Goal: Complete application form: Complete application form

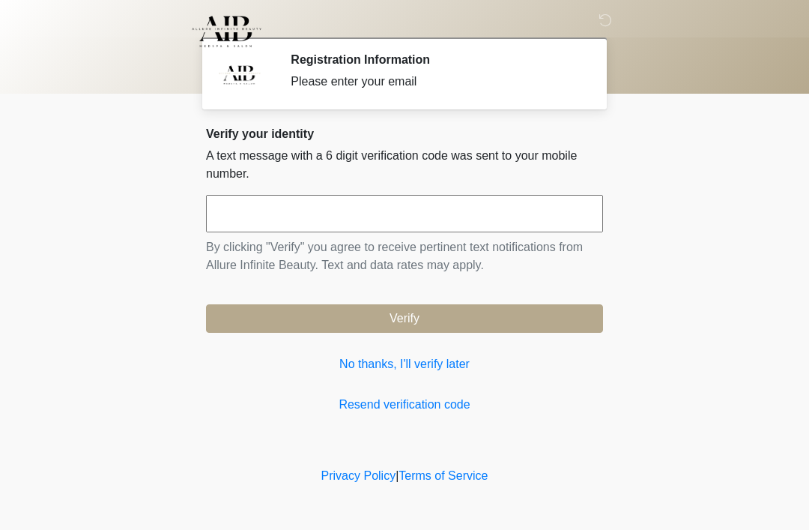
click at [466, 312] on button "Verify" at bounding box center [404, 318] width 397 height 28
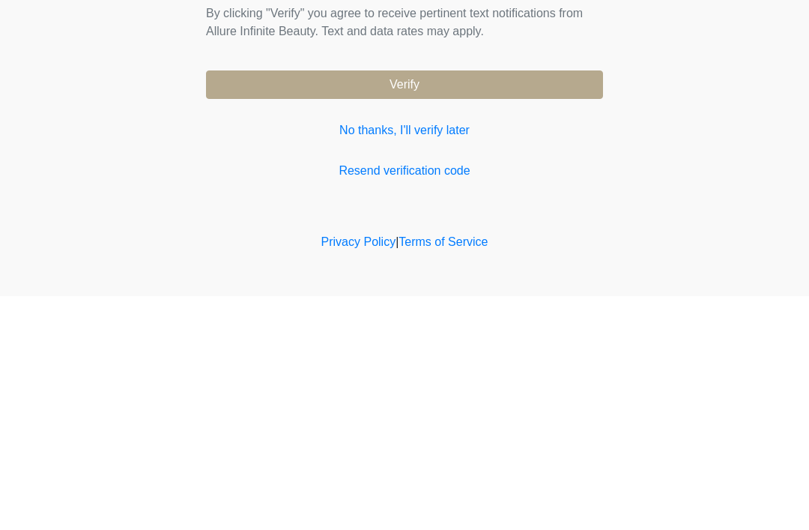
click at [389, 355] on link "No thanks, I'll verify later" at bounding box center [404, 364] width 397 height 18
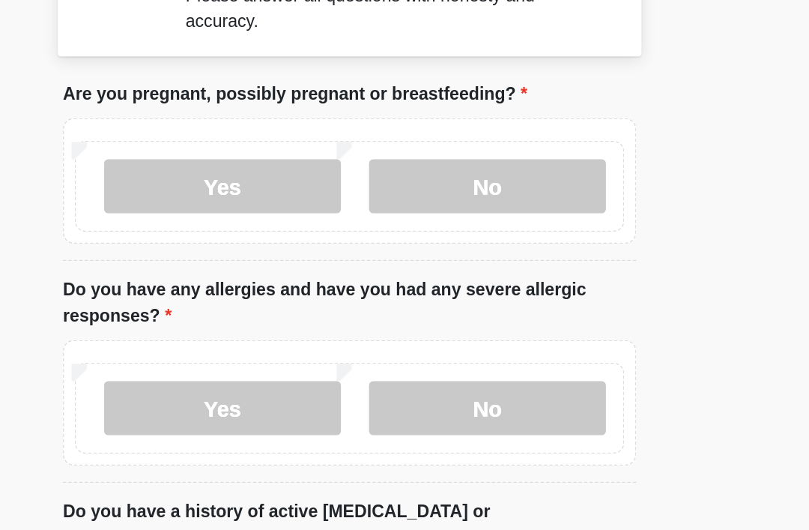
click at [418, 195] on label "No" at bounding box center [500, 213] width 164 height 37
click at [418, 348] on label "No" at bounding box center [500, 366] width 164 height 37
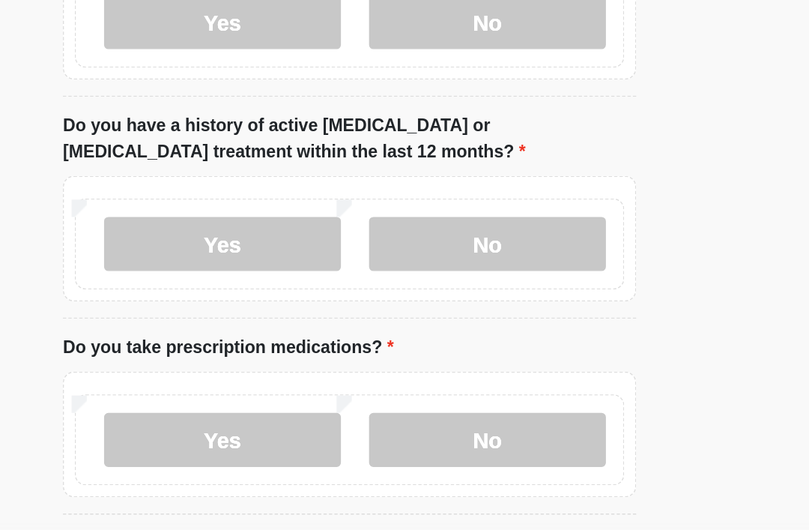
scroll to position [223, 0]
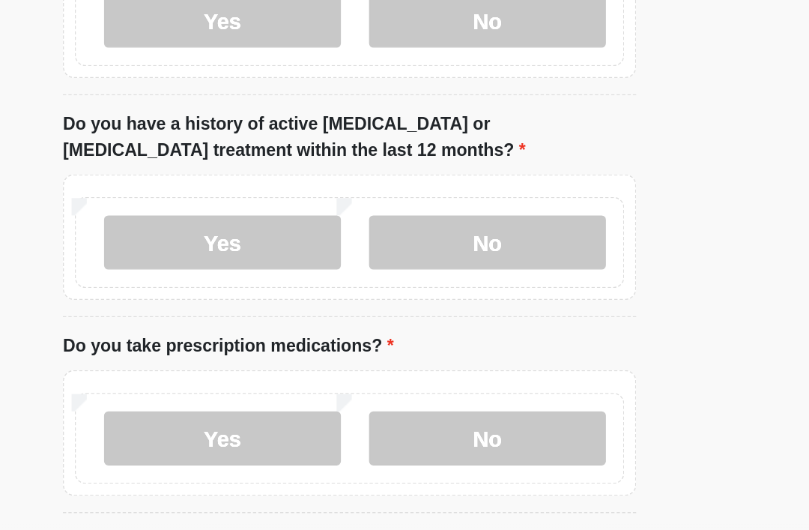
click at [418, 279] on label "No" at bounding box center [500, 297] width 164 height 37
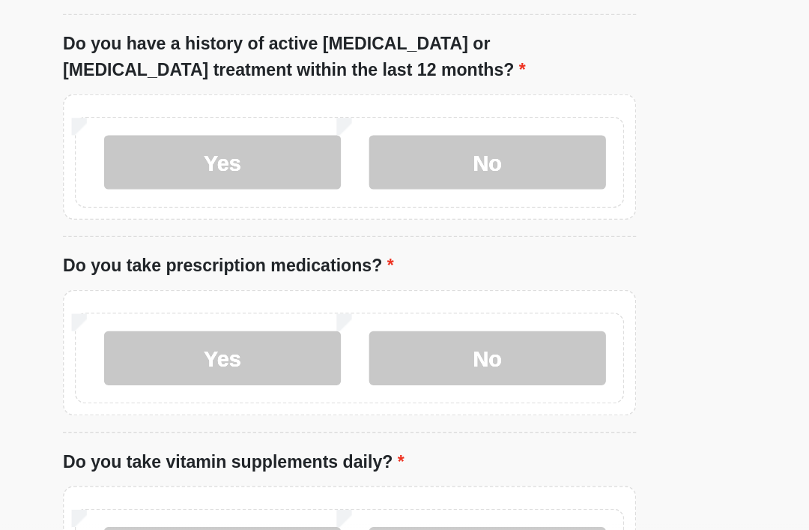
scroll to position [279, 0]
click at [235, 358] on label "Yes" at bounding box center [317, 376] width 164 height 37
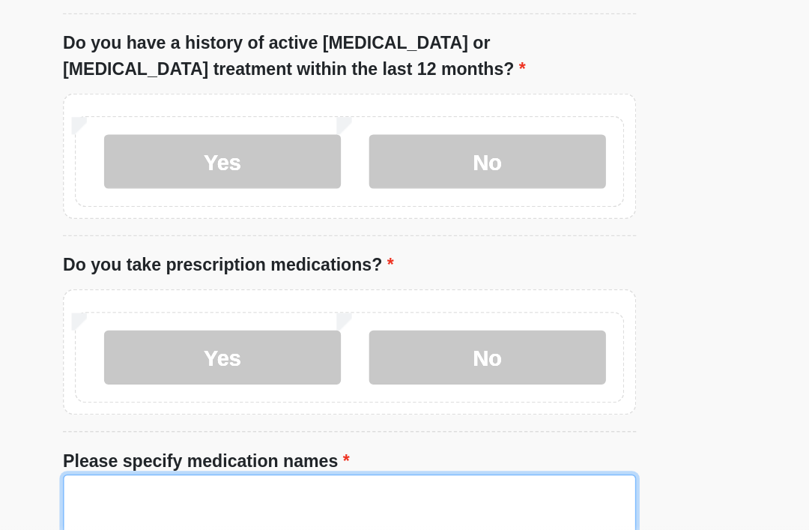
click at [219, 458] on textarea "Please specify medication names" at bounding box center [404, 490] width 397 height 64
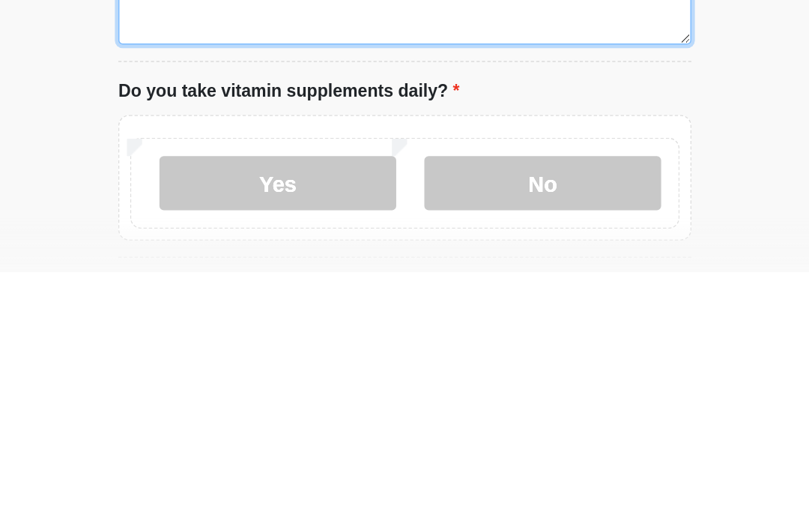
scroll to position [432, 0]
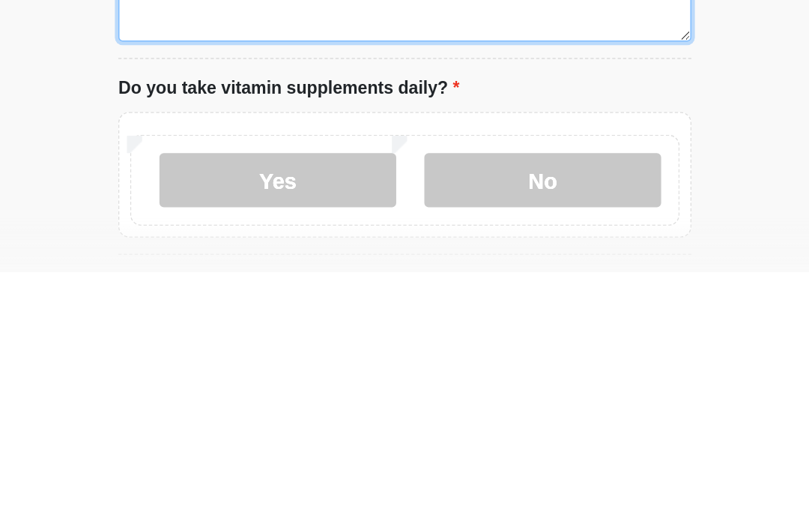
type textarea "******"
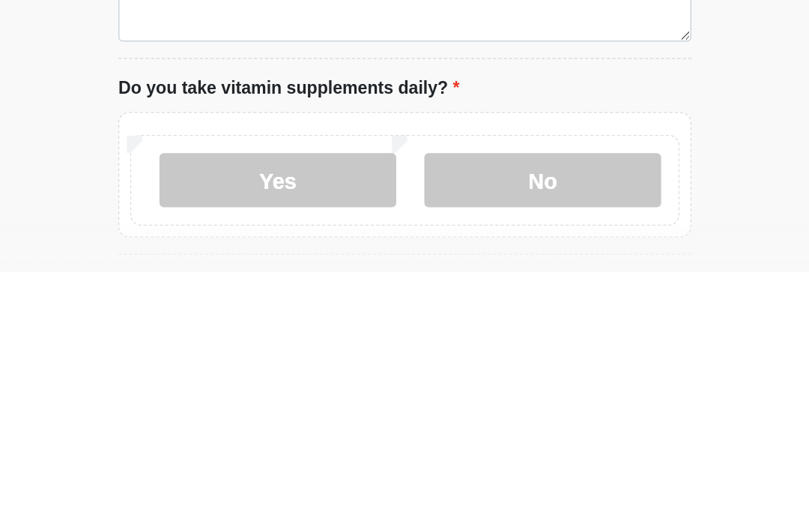
click at [418, 447] on label "No" at bounding box center [500, 465] width 164 height 37
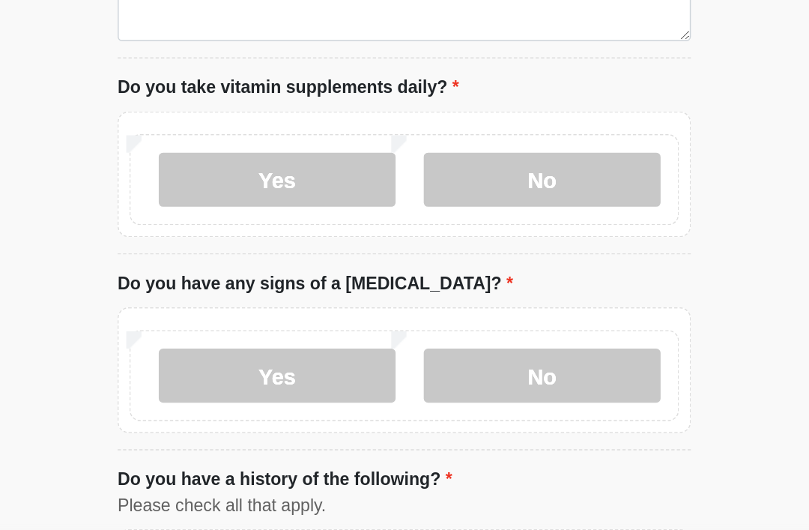
click at [418, 371] on label "No" at bounding box center [500, 389] width 164 height 37
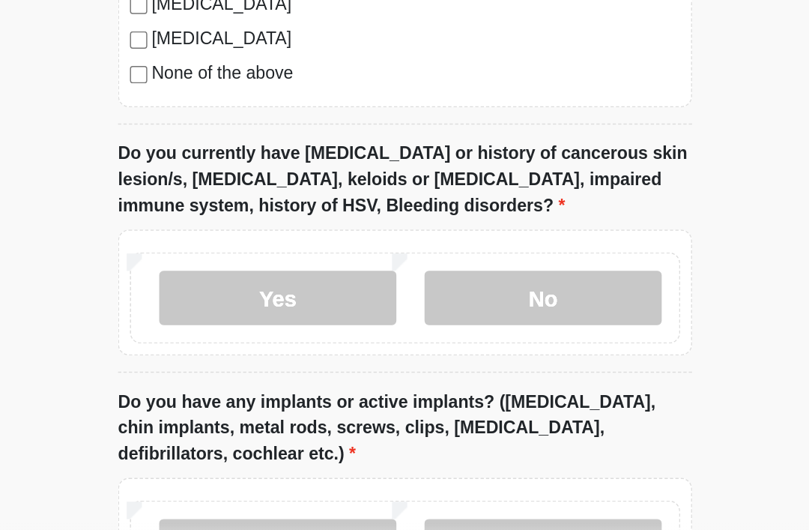
scroll to position [1240, 0]
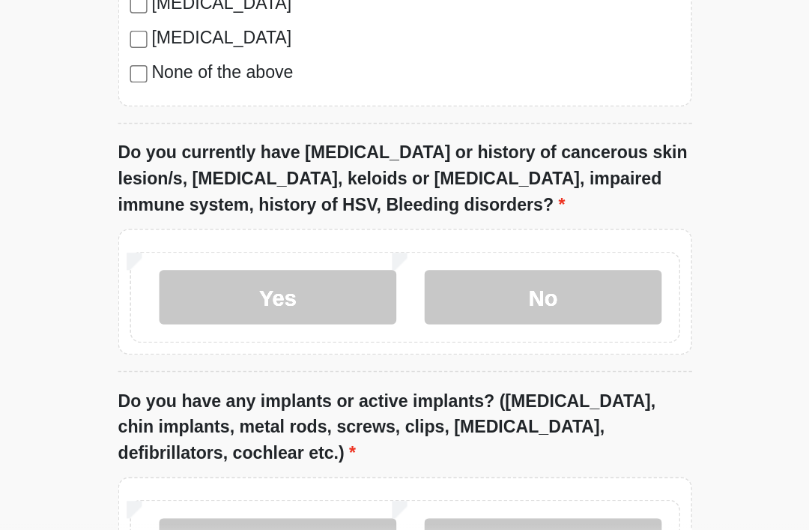
click at [418, 317] on label "No" at bounding box center [500, 335] width 164 height 37
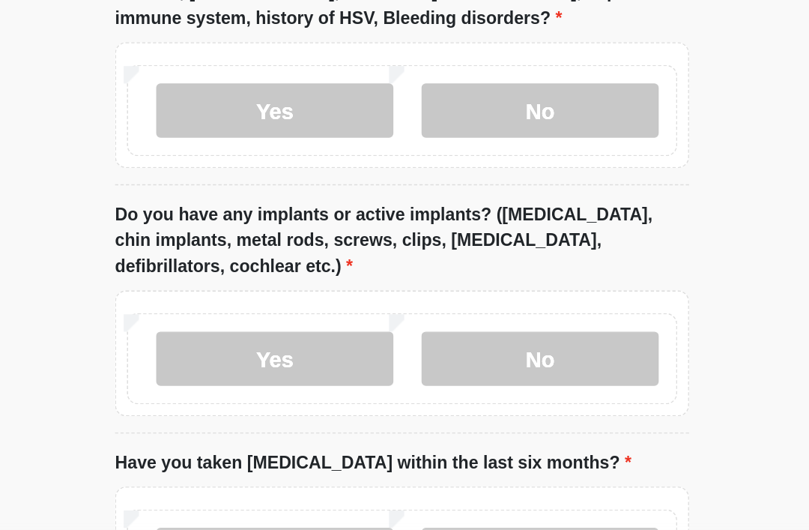
click at [418, 360] on label "No" at bounding box center [500, 378] width 164 height 37
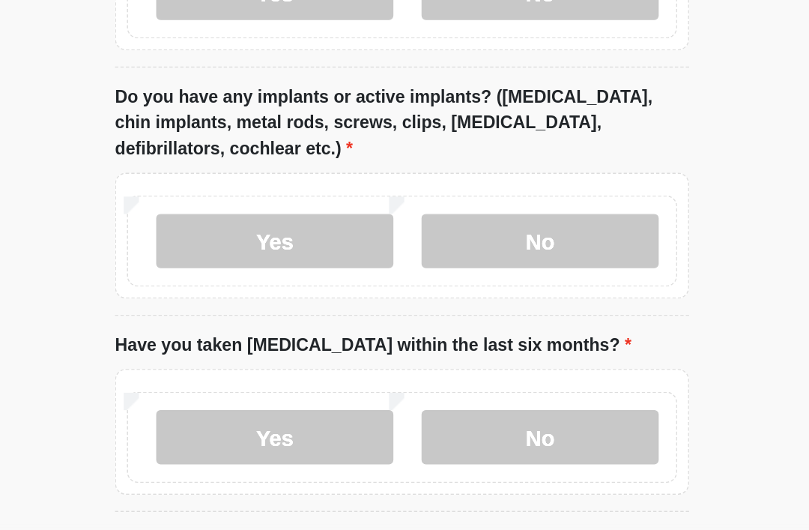
scroll to position [1451, 0]
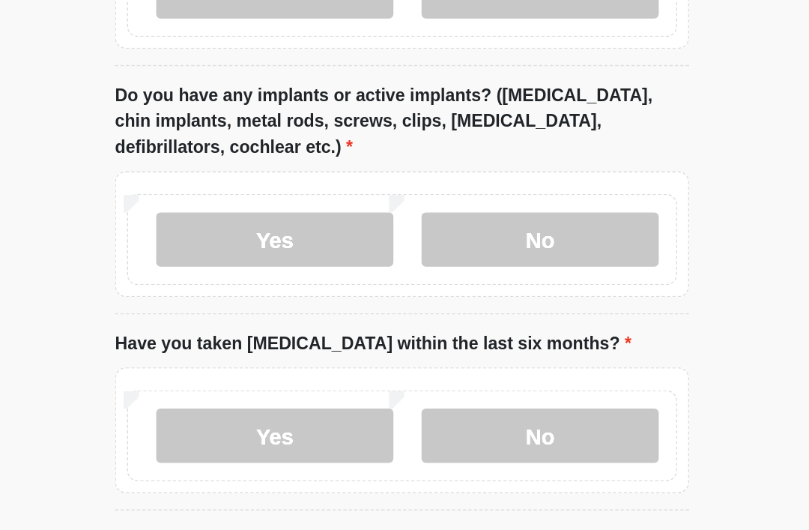
click at [418, 413] on label "No" at bounding box center [500, 431] width 164 height 37
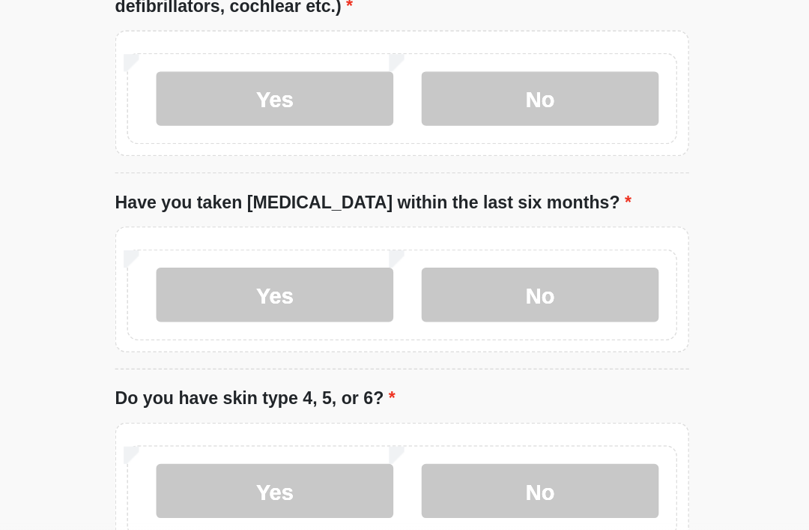
scroll to position [1564, 0]
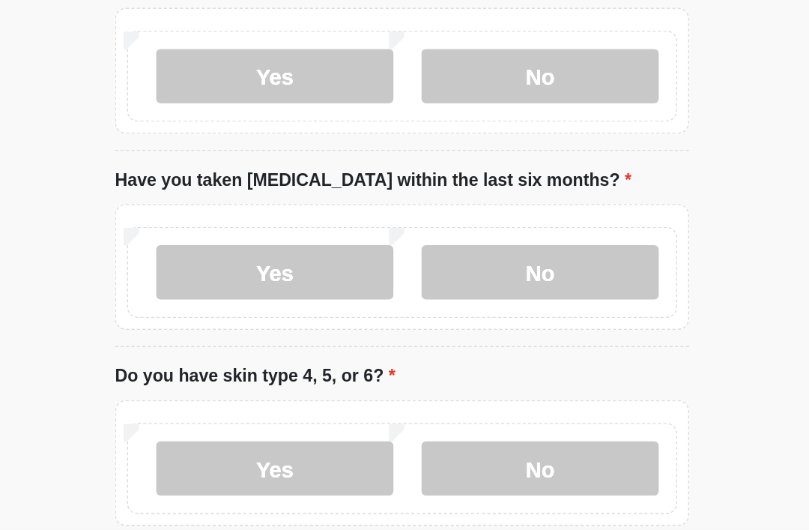
click at [418, 435] on label "No" at bounding box center [500, 453] width 164 height 37
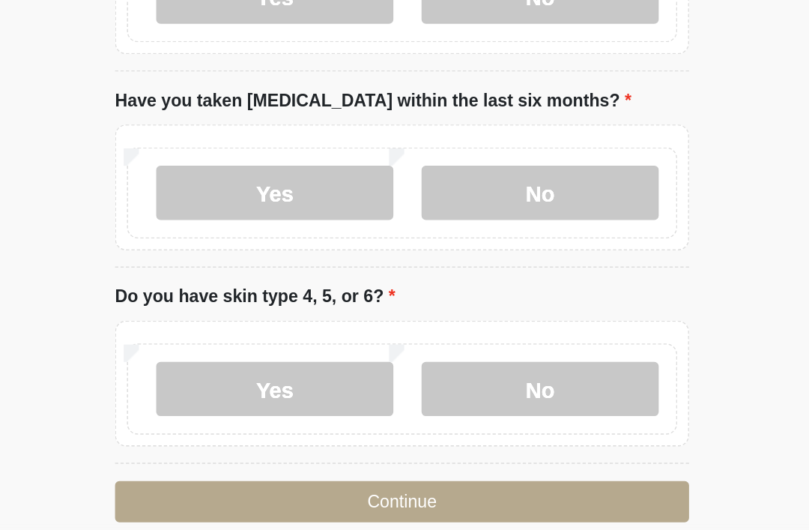
scroll to position [1657, 0]
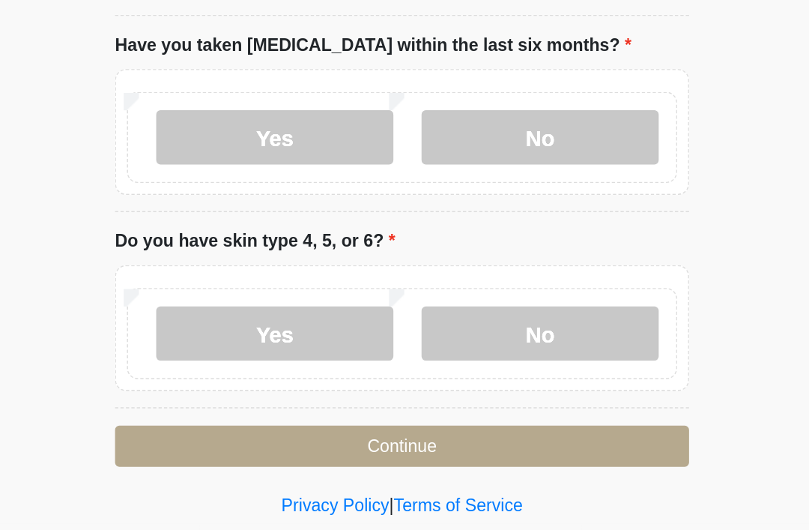
click at [280, 425] on button "Continue" at bounding box center [404, 439] width 397 height 28
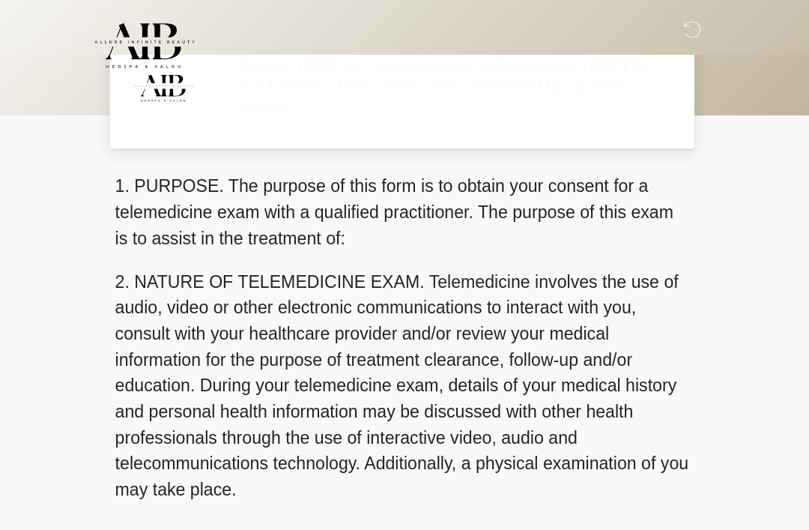
scroll to position [0, 0]
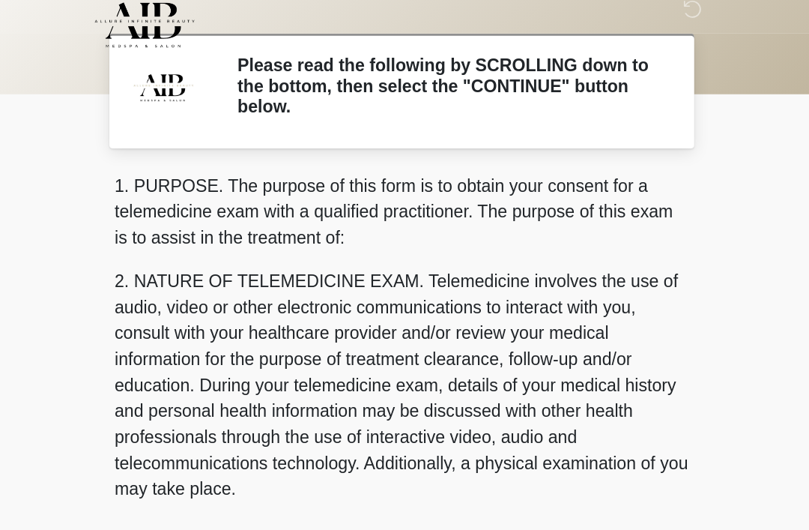
click at [297, 381] on div "1. PURPOSE. The purpose of this form is to obtain your consent for a telemedici…" at bounding box center [404, 272] width 397 height 276
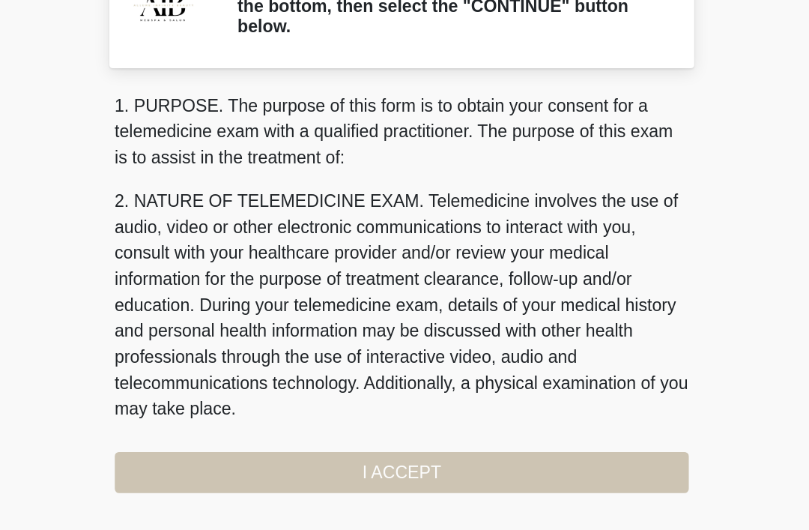
click at [279, 321] on div "1. PURPOSE. The purpose of this form is to obtain your consent for a telemedici…" at bounding box center [404, 272] width 397 height 276
click at [283, 326] on div "1. PURPOSE. The purpose of this form is to obtain your consent for a telemedici…" at bounding box center [404, 272] width 397 height 276
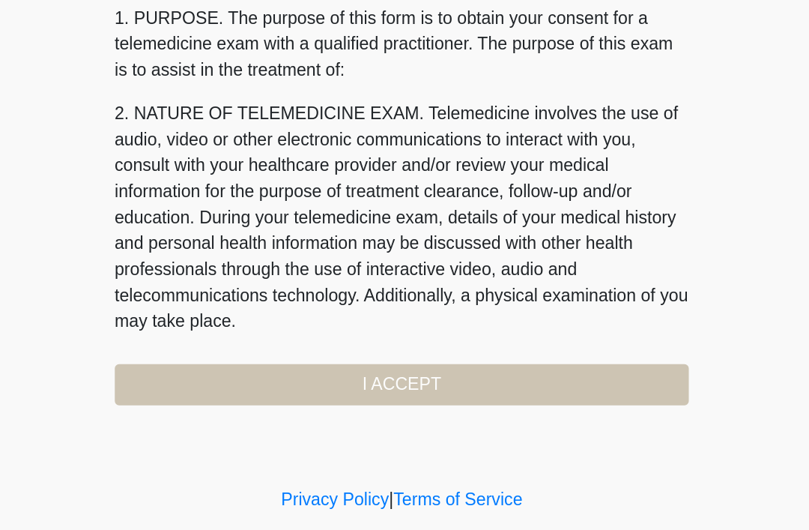
click at [273, 264] on div "1. PURPOSE. The purpose of this form is to obtain your consent for a telemedici…" at bounding box center [404, 272] width 397 height 276
click at [282, 267] on div "1. PURPOSE. The purpose of this form is to obtain your consent for a telemedici…" at bounding box center [404, 272] width 397 height 276
click at [275, 268] on div "1. PURPOSE. The purpose of this form is to obtain your consent for a telemedici…" at bounding box center [404, 272] width 397 height 276
click at [346, 269] on div "1. PURPOSE. The purpose of this form is to obtain your consent for a telemedici…" at bounding box center [404, 272] width 397 height 276
click at [322, 270] on div "1. PURPOSE. The purpose of this form is to obtain your consent for a telemedici…" at bounding box center [404, 272] width 397 height 276
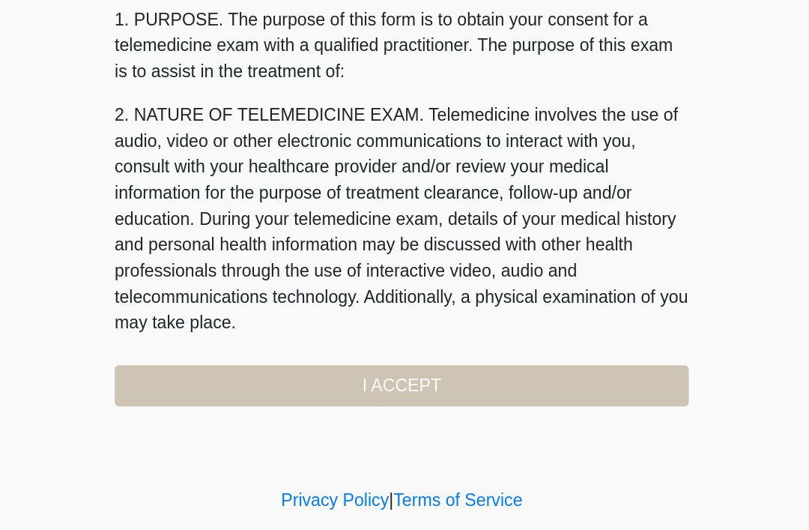
click at [287, 272] on div "1. PURPOSE. The purpose of this form is to obtain your consent for a telemedici…" at bounding box center [404, 272] width 397 height 276
click at [288, 267] on div "1. PURPOSE. The purpose of this form is to obtain your consent for a telemedici…" at bounding box center [404, 272] width 397 height 276
click at [399, 469] on link "Terms of Service" at bounding box center [443, 475] width 89 height 13
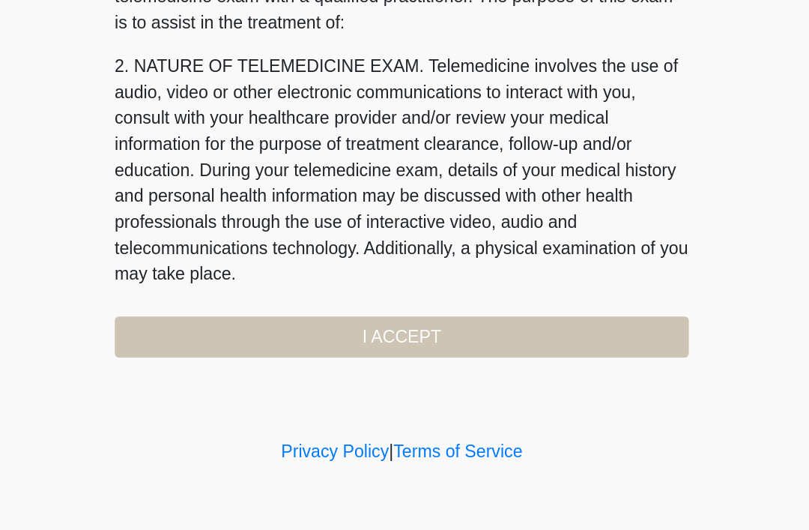
click at [313, 237] on div "1. PURPOSE. The purpose of this form is to obtain your consent for a telemedici…" at bounding box center [404, 272] width 397 height 276
click at [321, 469] on link "Privacy Policy" at bounding box center [358, 475] width 75 height 13
click at [302, 238] on div "1. PURPOSE. The purpose of this form is to obtain your consent for a telemedici…" at bounding box center [404, 272] width 397 height 276
click at [287, 232] on div "1. PURPOSE. The purpose of this form is to obtain your consent for a telemedici…" at bounding box center [404, 272] width 397 height 276
click at [286, 232] on div "1. PURPOSE. The purpose of this form is to obtain your consent for a telemedici…" at bounding box center [404, 272] width 397 height 276
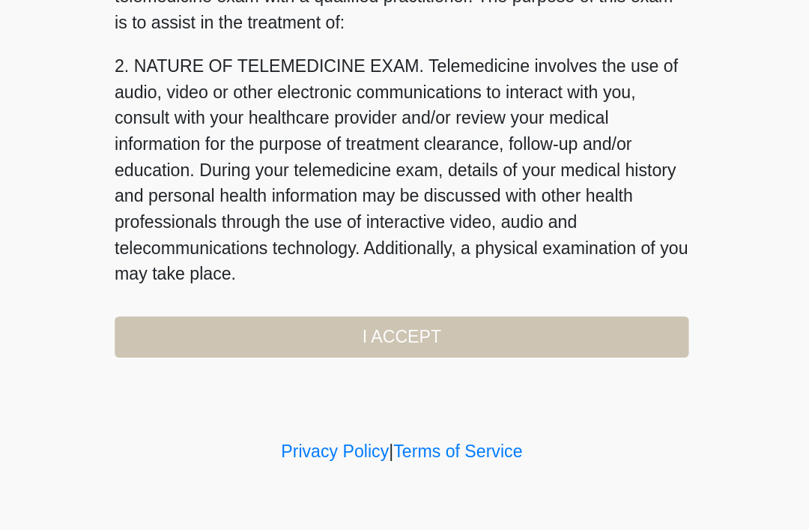
click at [285, 235] on div "1. PURPOSE. The purpose of this form is to obtain your consent for a telemedici…" at bounding box center [404, 272] width 397 height 276
click at [292, 232] on div "1. PURPOSE. The purpose of this form is to obtain your consent for a telemedici…" at bounding box center [404, 272] width 397 height 276
click at [292, 231] on div "1. PURPOSE. The purpose of this form is to obtain your consent for a telemedici…" at bounding box center [404, 272] width 397 height 276
click at [405, 233] on div "1. PURPOSE. The purpose of this form is to obtain your consent for a telemedici…" at bounding box center [404, 272] width 397 height 276
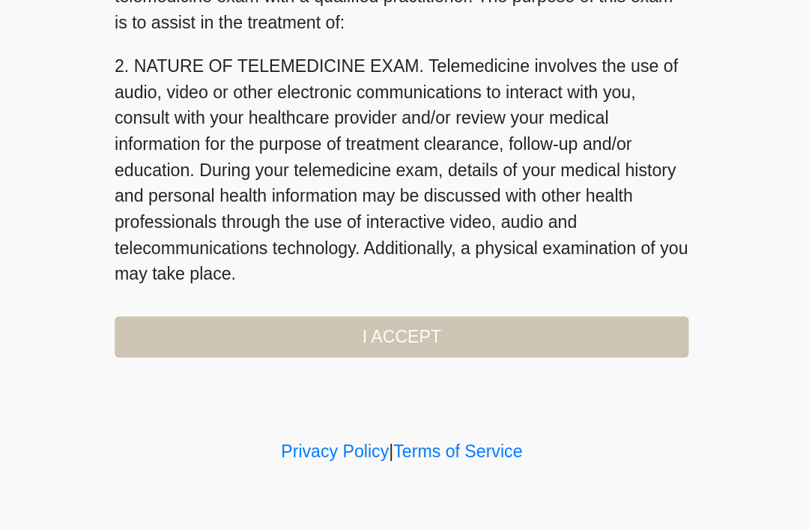
click at [405, 233] on div "1. PURPOSE. The purpose of this form is to obtain your consent for a telemedici…" at bounding box center [404, 272] width 397 height 276
click at [206, 232] on div "1. PURPOSE. The purpose of this form is to obtain your consent for a telemedici…" at bounding box center [404, 272] width 397 height 276
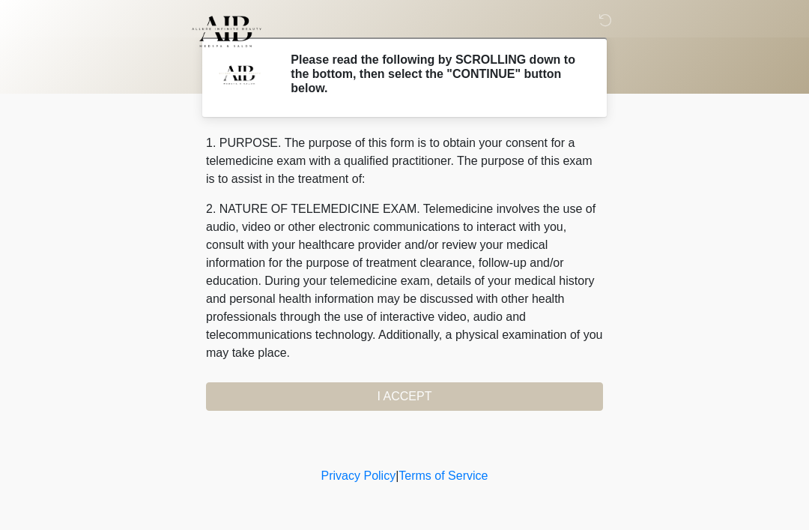
click at [492, 391] on div "1. PURPOSE. The purpose of this form is to obtain your consent for a telemedici…" at bounding box center [404, 272] width 397 height 276
click at [460, 396] on div "1. PURPOSE. The purpose of this form is to obtain your consent for a telemedici…" at bounding box center [404, 272] width 397 height 276
click at [435, 395] on div "1. PURPOSE. The purpose of this form is to obtain your consent for a telemedici…" at bounding box center [404, 272] width 397 height 276
click at [443, 393] on div "1. PURPOSE. The purpose of this form is to obtain your consent for a telemedici…" at bounding box center [404, 272] width 397 height 276
click at [457, 400] on div "1. PURPOSE. The purpose of this form is to obtain your consent for a telemedici…" at bounding box center [404, 272] width 397 height 276
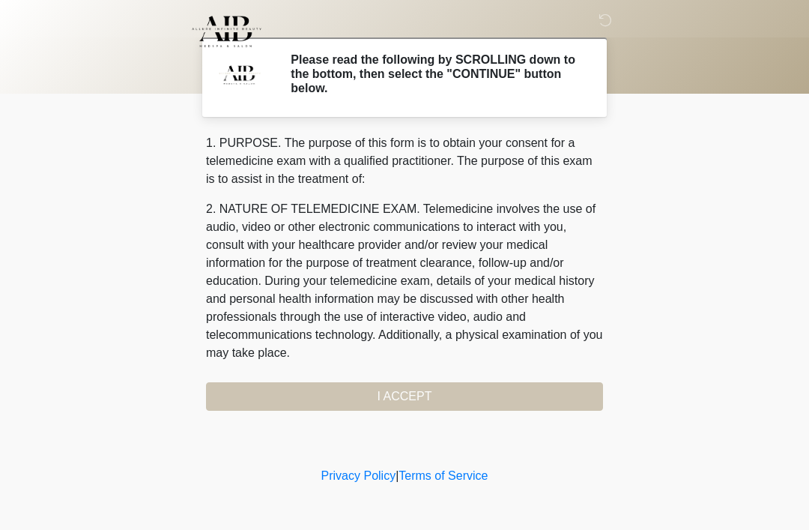
click at [467, 398] on div "1. PURPOSE. The purpose of this form is to obtain your consent for a telemedici…" at bounding box center [404, 272] width 397 height 276
click at [467, 397] on div "1. PURPOSE. The purpose of this form is to obtain your consent for a telemedici…" at bounding box center [404, 272] width 397 height 276
click at [471, 399] on div "1. PURPOSE. The purpose of this form is to obtain your consent for a telemedici…" at bounding box center [404, 272] width 397 height 276
click at [471, 398] on div "1. PURPOSE. The purpose of this form is to obtain your consent for a telemedici…" at bounding box center [404, 272] width 397 height 276
click at [474, 385] on div "1. PURPOSE. The purpose of this form is to obtain your consent for a telemedici…" at bounding box center [404, 272] width 397 height 276
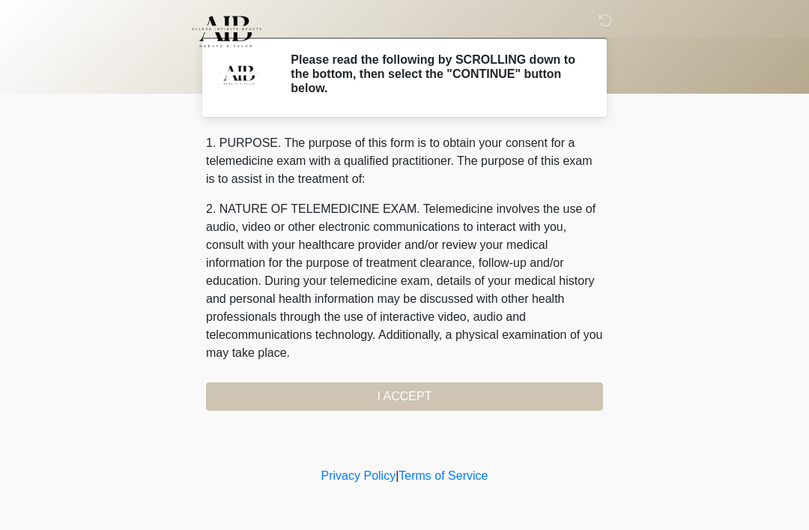
click at [479, 388] on div "1. PURPOSE. The purpose of this form is to obtain your consent for a telemedici…" at bounding box center [404, 272] width 397 height 276
click at [418, 395] on div "1. PURPOSE. The purpose of this form is to obtain your consent for a telemedici…" at bounding box center [404, 272] width 397 height 276
click at [417, 395] on div "1. PURPOSE. The purpose of this form is to obtain your consent for a telemedici…" at bounding box center [404, 272] width 397 height 276
click at [418, 396] on div "1. PURPOSE. The purpose of this form is to obtain your consent for a telemedici…" at bounding box center [404, 272] width 397 height 276
click at [417, 395] on div "1. PURPOSE. The purpose of this form is to obtain your consent for a telemedici…" at bounding box center [404, 272] width 397 height 276
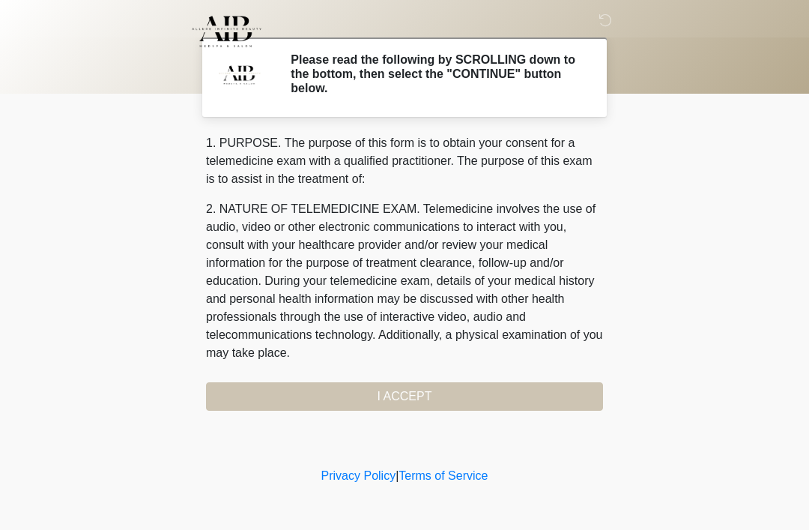
click at [417, 392] on div "1. PURPOSE. The purpose of this form is to obtain your consent for a telemedici…" at bounding box center [404, 272] width 397 height 276
click at [416, 392] on div "1. PURPOSE. The purpose of this form is to obtain your consent for a telemedici…" at bounding box center [404, 272] width 397 height 276
click at [417, 389] on div "1. PURPOSE. The purpose of this form is to obtain your consent for a telemedici…" at bounding box center [404, 272] width 397 height 276
click at [418, 391] on div "1. PURPOSE. The purpose of this form is to obtain your consent for a telemedici…" at bounding box center [404, 272] width 397 height 276
click at [420, 392] on div "1. PURPOSE. The purpose of this form is to obtain your consent for a telemedici…" at bounding box center [404, 272] width 397 height 276
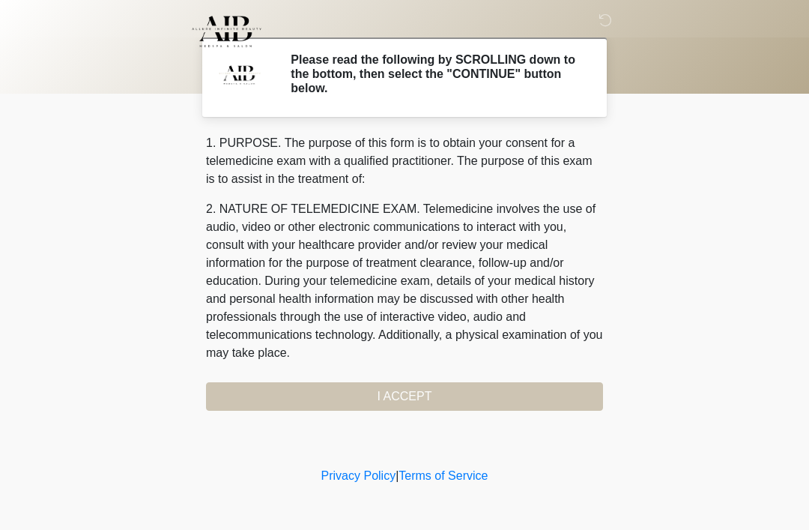
click at [419, 392] on div "1. PURPOSE. The purpose of this form is to obtain your consent for a telemedici…" at bounding box center [404, 272] width 397 height 276
click at [413, 395] on div "1. PURPOSE. The purpose of this form is to obtain your consent for a telemedici…" at bounding box center [404, 272] width 397 height 276
click at [417, 394] on div "1. PURPOSE. The purpose of this form is to obtain your consent for a telemedici…" at bounding box center [404, 272] width 397 height 276
click at [417, 395] on div "1. PURPOSE. The purpose of this form is to obtain your consent for a telemedici…" at bounding box center [404, 272] width 397 height 276
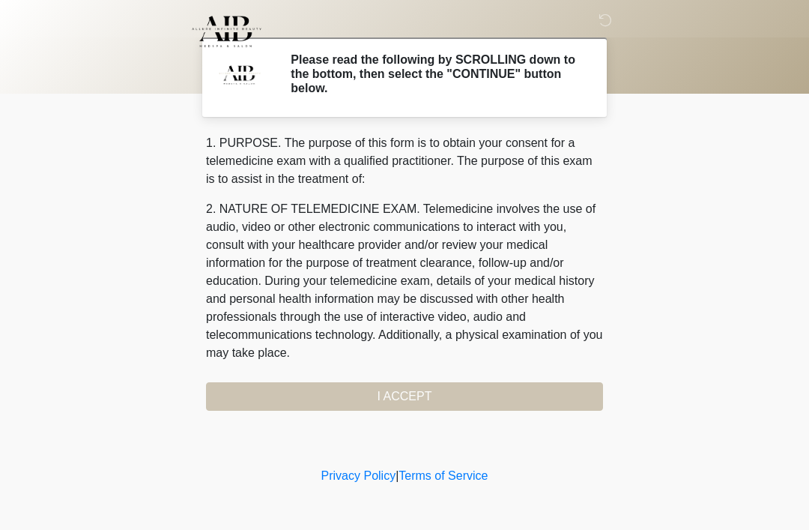
click at [419, 396] on div "1. PURPOSE. The purpose of this form is to obtain your consent for a telemedici…" at bounding box center [404, 272] width 397 height 276
click at [426, 393] on div "1. PURPOSE. The purpose of this form is to obtain your consent for a telemedici…" at bounding box center [404, 272] width 397 height 276
click at [440, 399] on div "1. PURPOSE. The purpose of this form is to obtain your consent for a telemedici…" at bounding box center [404, 272] width 397 height 276
click at [420, 394] on div "1. PURPOSE. The purpose of this form is to obtain your consent for a telemedici…" at bounding box center [404, 272] width 397 height 276
click at [426, 394] on div "1. PURPOSE. The purpose of this form is to obtain your consent for a telemedici…" at bounding box center [404, 272] width 397 height 276
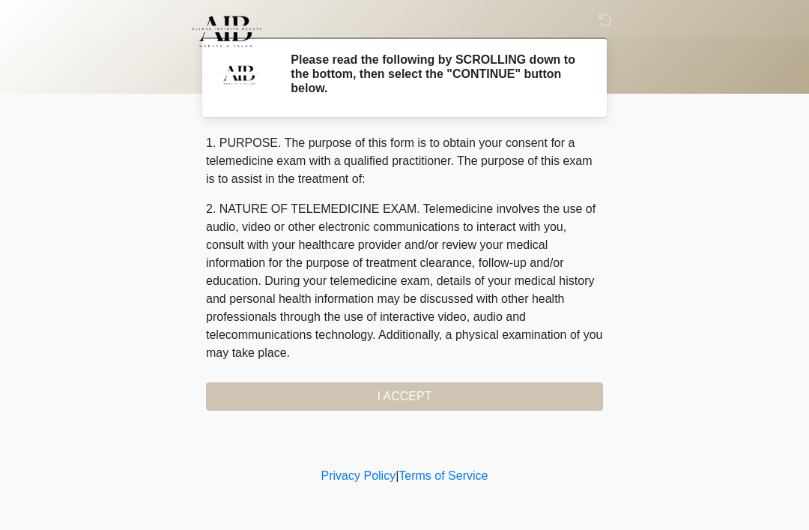
click at [426, 393] on div "1. PURPOSE. The purpose of this form is to obtain your consent for a telemedici…" at bounding box center [404, 272] width 397 height 276
click at [409, 399] on div "1. PURPOSE. The purpose of this form is to obtain your consent for a telemedici…" at bounding box center [404, 272] width 397 height 276
click at [409, 398] on div "1. PURPOSE. The purpose of this form is to obtain your consent for a telemedici…" at bounding box center [404, 272] width 397 height 276
click at [417, 391] on div "1. PURPOSE. The purpose of this form is to obtain your consent for a telemedici…" at bounding box center [404, 272] width 397 height 276
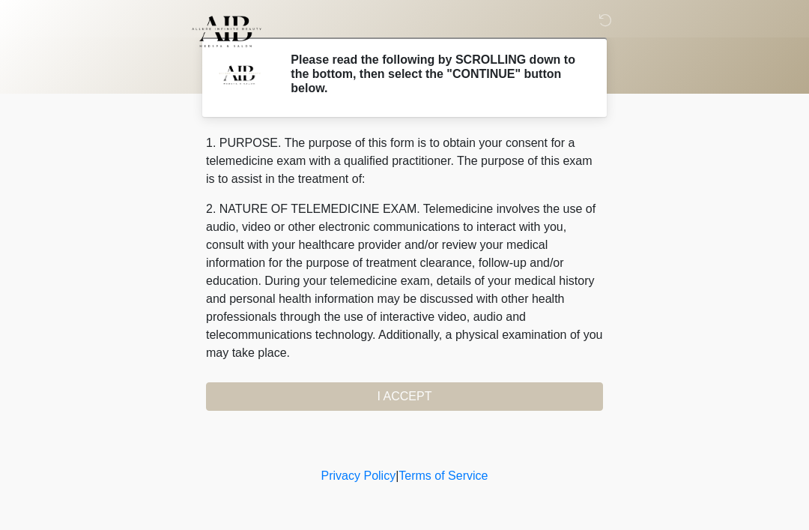
click at [421, 389] on div "1. PURPOSE. The purpose of this form is to obtain your consent for a telemedici…" at bounding box center [404, 272] width 397 height 276
click at [420, 389] on div "1. PURPOSE. The purpose of this form is to obtain your consent for a telemedici…" at bounding box center [404, 272] width 397 height 276
click at [426, 387] on div "1. PURPOSE. The purpose of this form is to obtain your consent for a telemedici…" at bounding box center [404, 272] width 397 height 276
click at [426, 396] on div "1. PURPOSE. The purpose of this form is to obtain your consent for a telemedici…" at bounding box center [404, 272] width 397 height 276
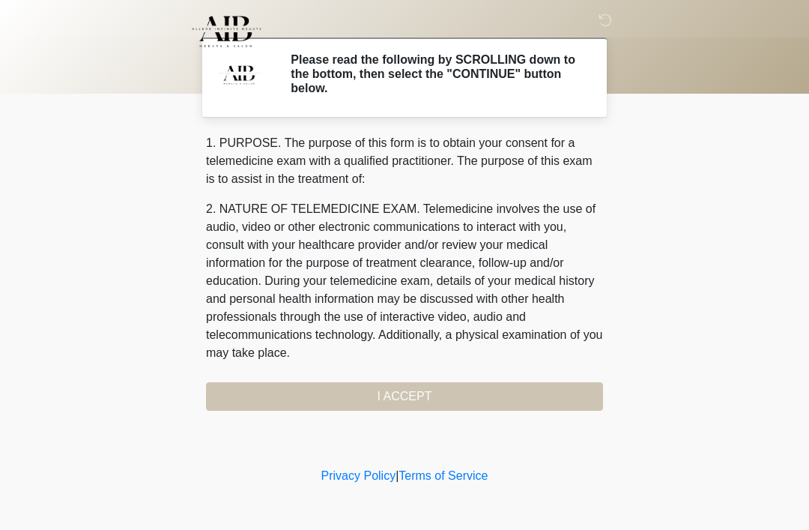
click at [430, 387] on div "1. PURPOSE. The purpose of this form is to obtain your consent for a telemedici…" at bounding box center [404, 272] width 397 height 276
click at [432, 393] on div "1. PURPOSE. The purpose of this form is to obtain your consent for a telemedici…" at bounding box center [404, 272] width 397 height 276
click at [431, 397] on div "1. PURPOSE. The purpose of this form is to obtain your consent for a telemedici…" at bounding box center [404, 272] width 397 height 276
click at [431, 396] on div "1. PURPOSE. The purpose of this form is to obtain your consent for a telemedici…" at bounding box center [404, 272] width 397 height 276
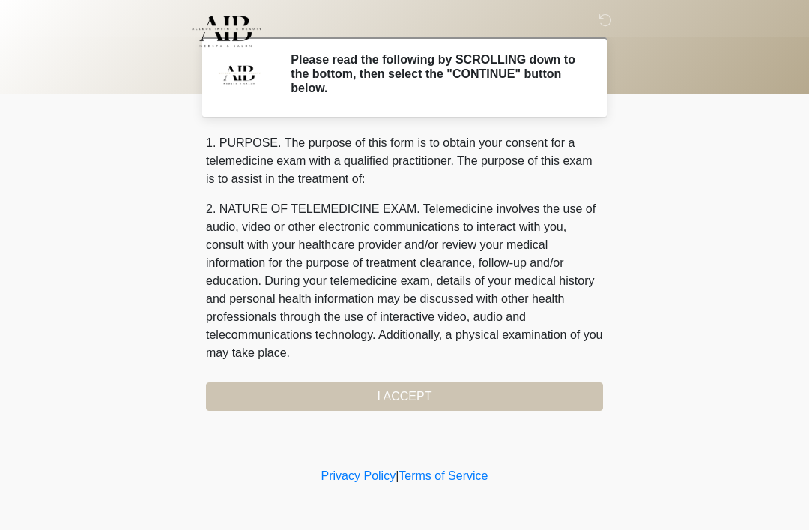
click at [431, 396] on div "1. PURPOSE. The purpose of this form is to obtain your consent for a telemedici…" at bounding box center [404, 272] width 397 height 276
click at [434, 395] on div "1. PURPOSE. The purpose of this form is to obtain your consent for a telemedici…" at bounding box center [404, 272] width 397 height 276
click at [433, 394] on div "1. PURPOSE. The purpose of this form is to obtain your consent for a telemedici…" at bounding box center [404, 272] width 397 height 276
click at [432, 398] on div "1. PURPOSE. The purpose of this form is to obtain your consent for a telemedici…" at bounding box center [404, 272] width 397 height 276
click at [431, 397] on div "1. PURPOSE. The purpose of this form is to obtain your consent for a telemedici…" at bounding box center [404, 272] width 397 height 276
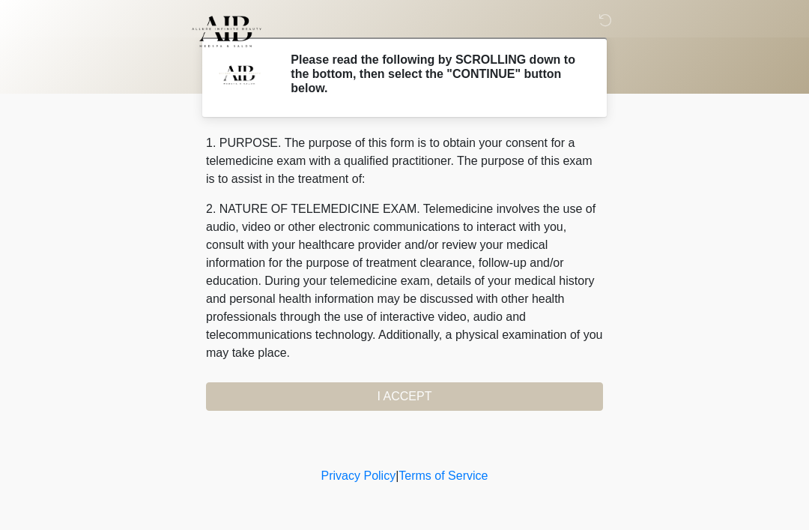
click at [465, 400] on div "1. PURPOSE. The purpose of this form is to obtain your consent for a telemedici…" at bounding box center [404, 272] width 397 height 276
click at [414, 399] on div "1. PURPOSE. The purpose of this form is to obtain your consent for a telemedici…" at bounding box center [404, 272] width 397 height 276
click at [368, 395] on div "1. PURPOSE. The purpose of this form is to obtain your consent for a telemedici…" at bounding box center [404, 272] width 397 height 276
click at [399, 400] on div "1. PURPOSE. The purpose of this form is to obtain your consent for a telemedici…" at bounding box center [404, 272] width 397 height 276
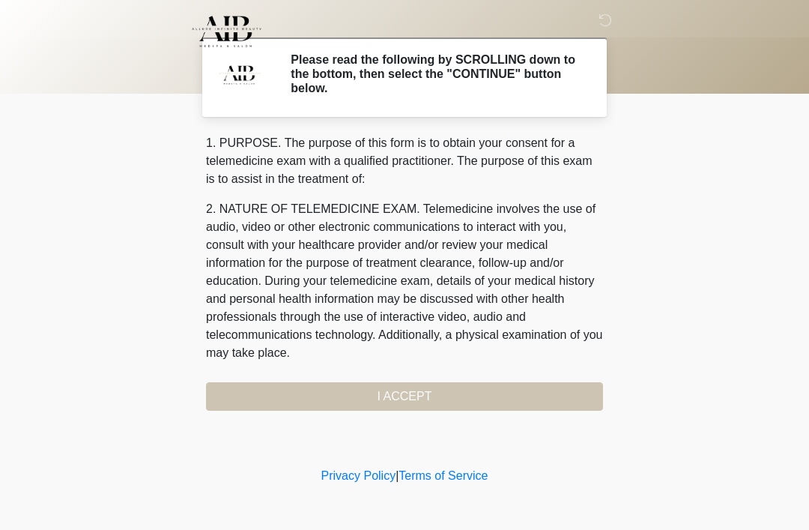
click at [115, 321] on body "‎ ‎ Please read the following by SCROLLING down to the bottom, then select the …" at bounding box center [404, 265] width 809 height 530
click at [263, 299] on p "2. NATURE OF TELEMEDICINE EXAM. Telemedicine involves the use of audio, video o…" at bounding box center [404, 281] width 397 height 162
click at [394, 394] on div "1. PURPOSE. The purpose of this form is to obtain your consent for a telemedici…" at bounding box center [404, 272] width 397 height 276
click at [312, 334] on p "2. NATURE OF TELEMEDICINE EXAM. Telemedicine involves the use of audio, video o…" at bounding box center [404, 281] width 397 height 162
click at [390, 396] on div "1. PURPOSE. The purpose of this form is to obtain your consent for a telemedici…" at bounding box center [404, 272] width 397 height 276
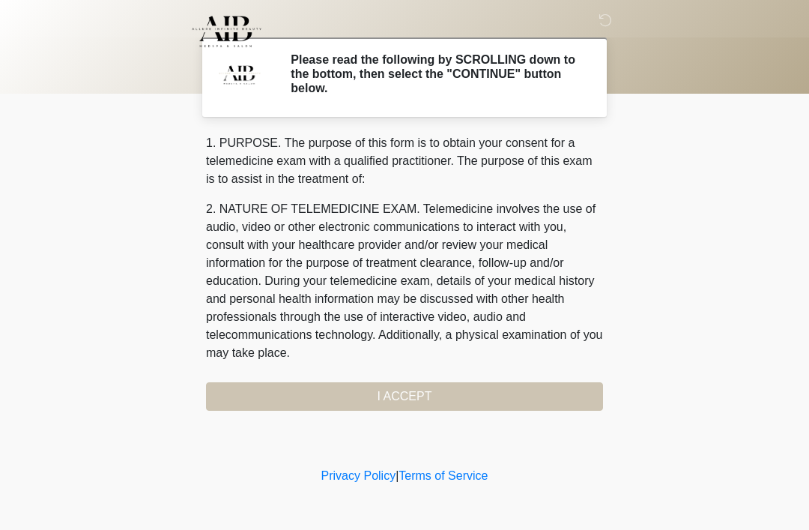
click at [380, 395] on div "1. PURPOSE. The purpose of this form is to obtain your consent for a telemedici…" at bounding box center [404, 272] width 397 height 276
click at [419, 392] on div "1. PURPOSE. The purpose of this form is to obtain your consent for a telemedici…" at bounding box center [404, 272] width 397 height 276
click at [285, 270] on p "2. NATURE OF TELEMEDICINE EXAM. Telemedicine involves the use of audio, video o…" at bounding box center [404, 281] width 397 height 162
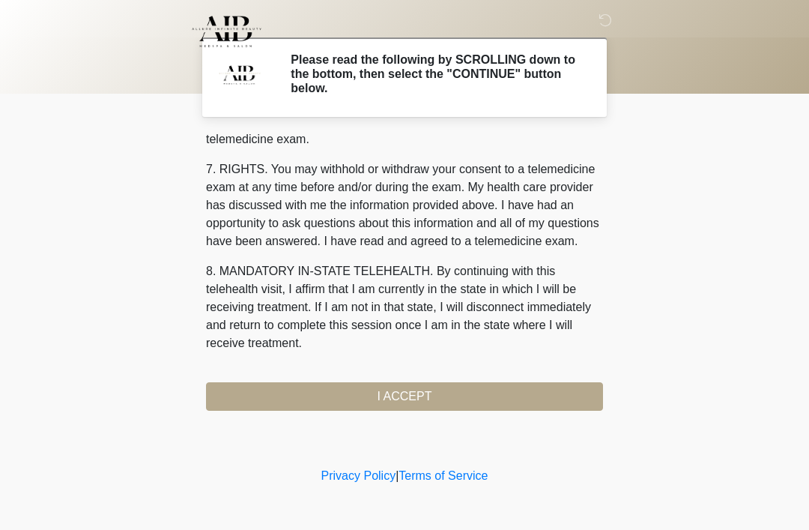
scroll to position [639, 0]
click at [399, 391] on button "I ACCEPT" at bounding box center [404, 396] width 397 height 28
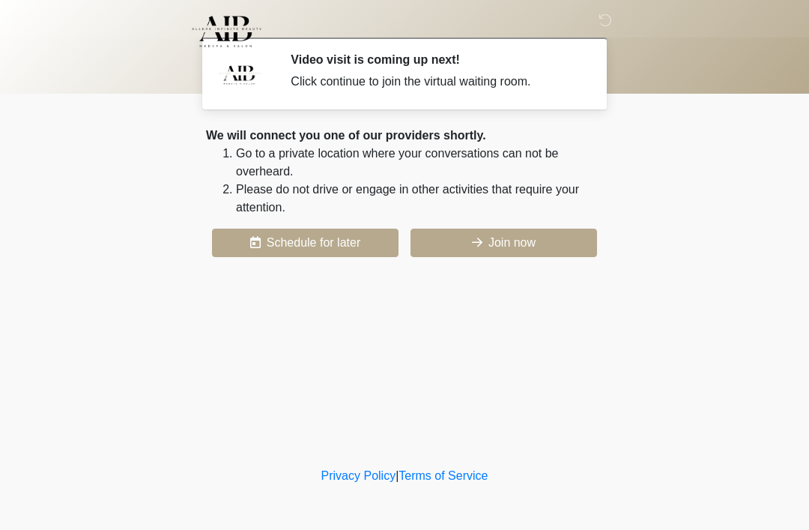
click at [483, 237] on button "Join now" at bounding box center [504, 243] width 187 height 28
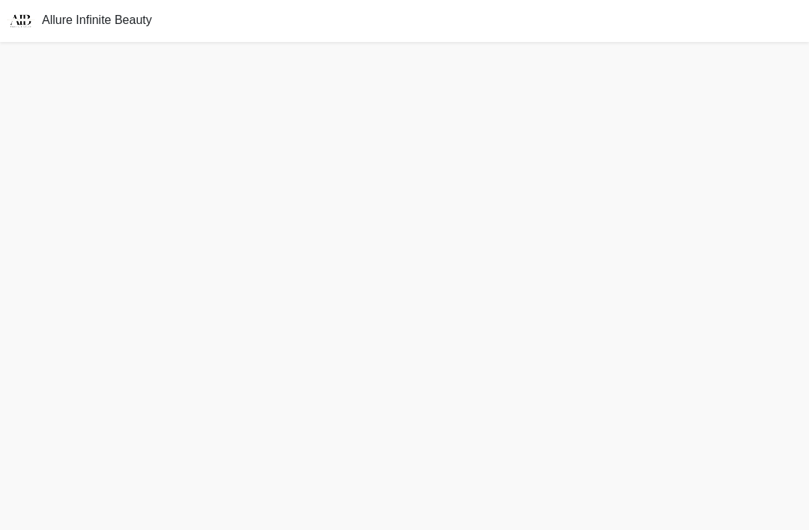
scroll to position [48, 0]
